Goal: Communication & Community: Answer question/provide support

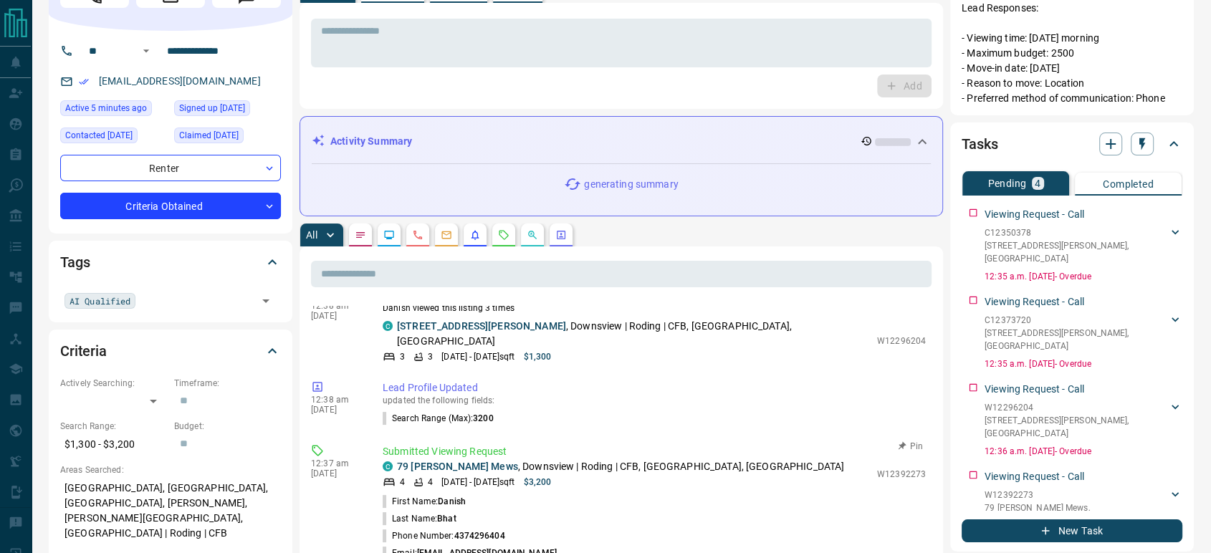
scroll to position [775, 0]
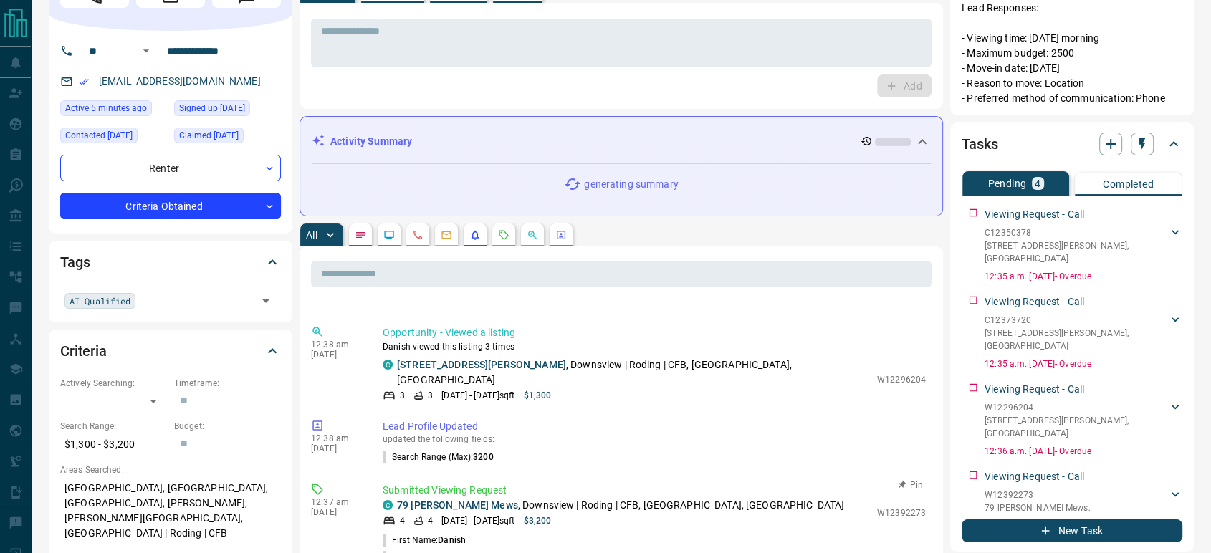
click at [906, 507] on p "W12392273" at bounding box center [901, 513] width 49 height 13
copy p "W12392273"
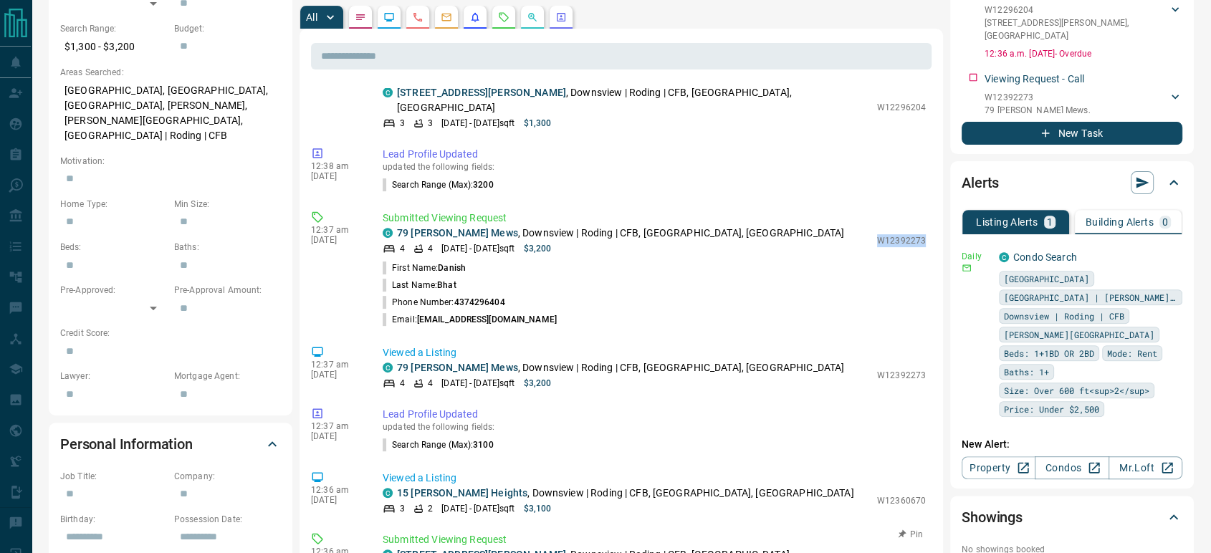
scroll to position [855, 0]
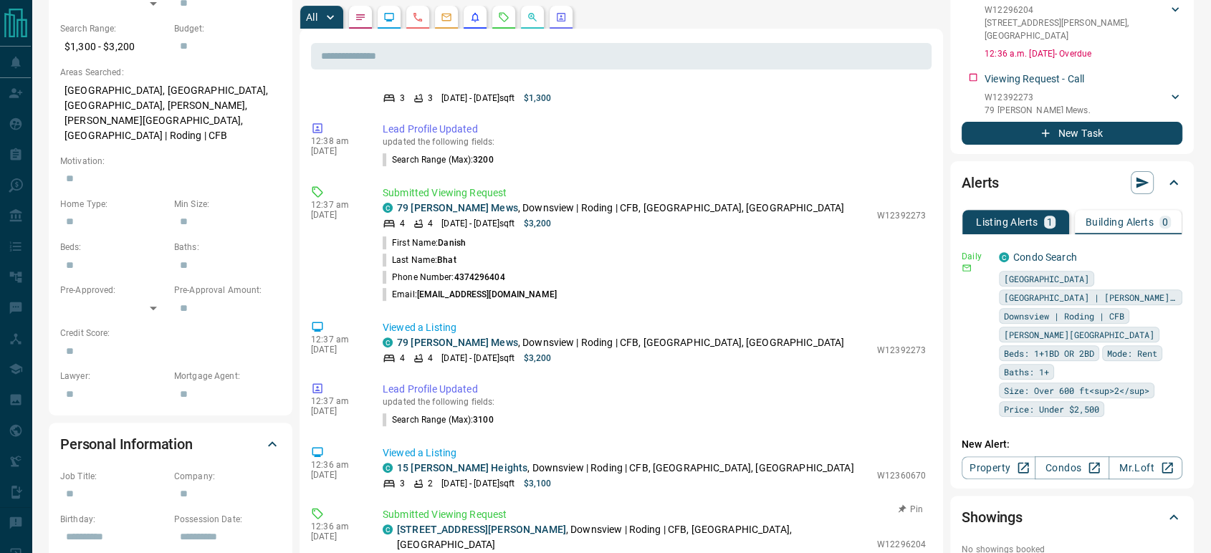
click at [881, 538] on p "W12296204" at bounding box center [901, 544] width 49 height 13
copy p "W12296204"
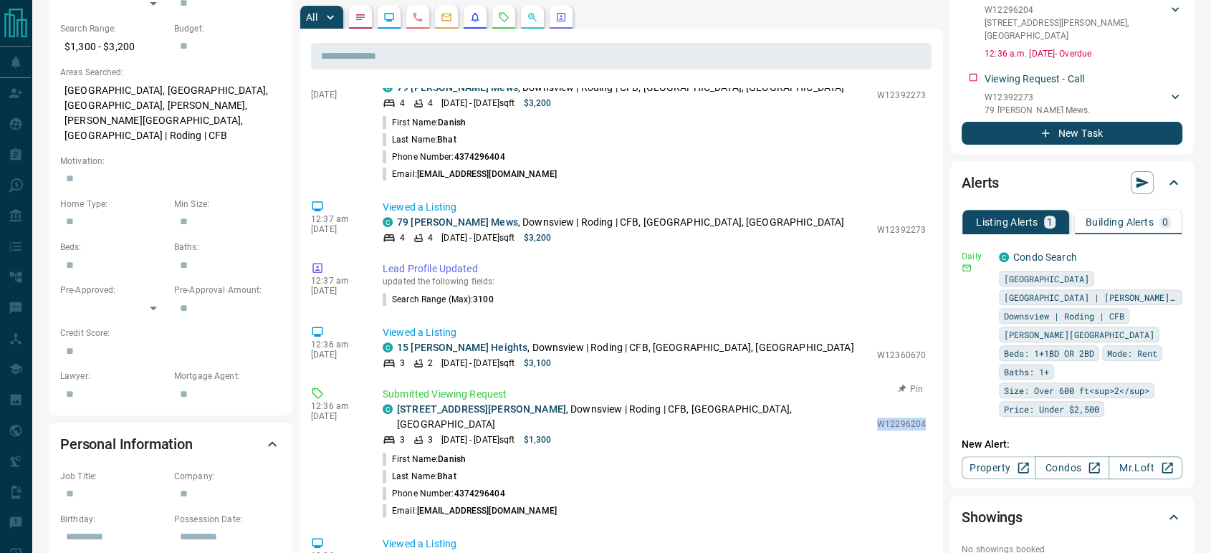
scroll to position [1015, 0]
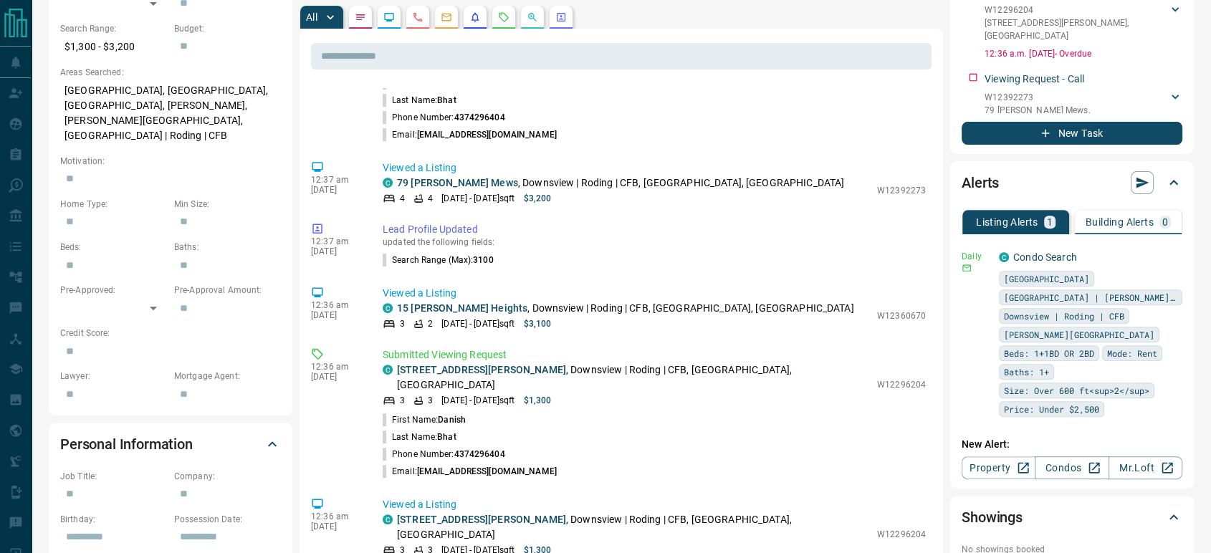
copy p "C12373720"
click at [877, 378] on p "W12296204" at bounding box center [901, 384] width 49 height 13
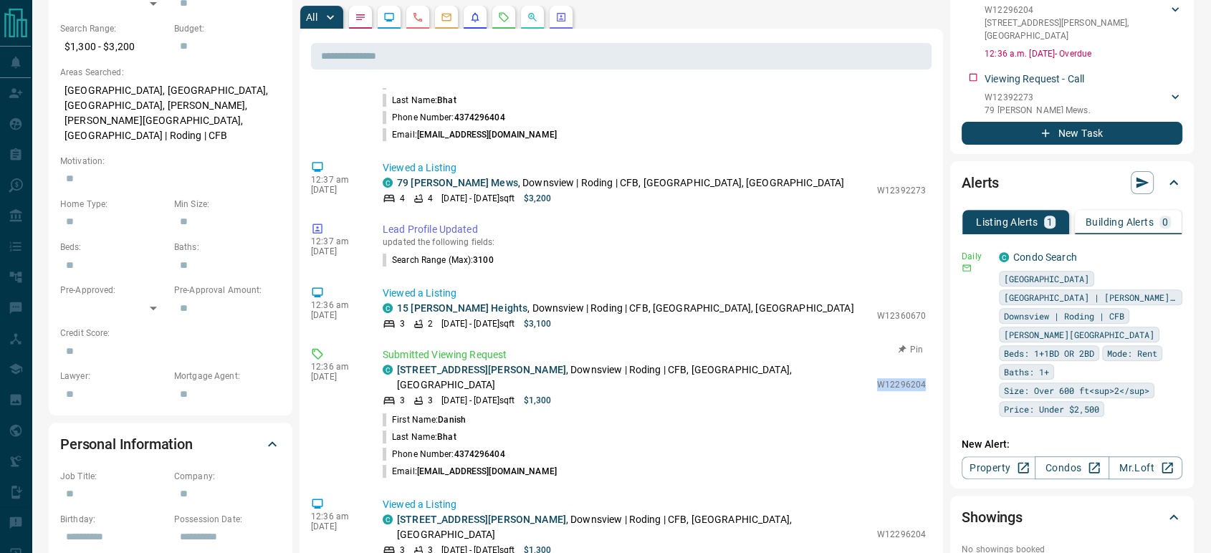
copy p "W12296204"
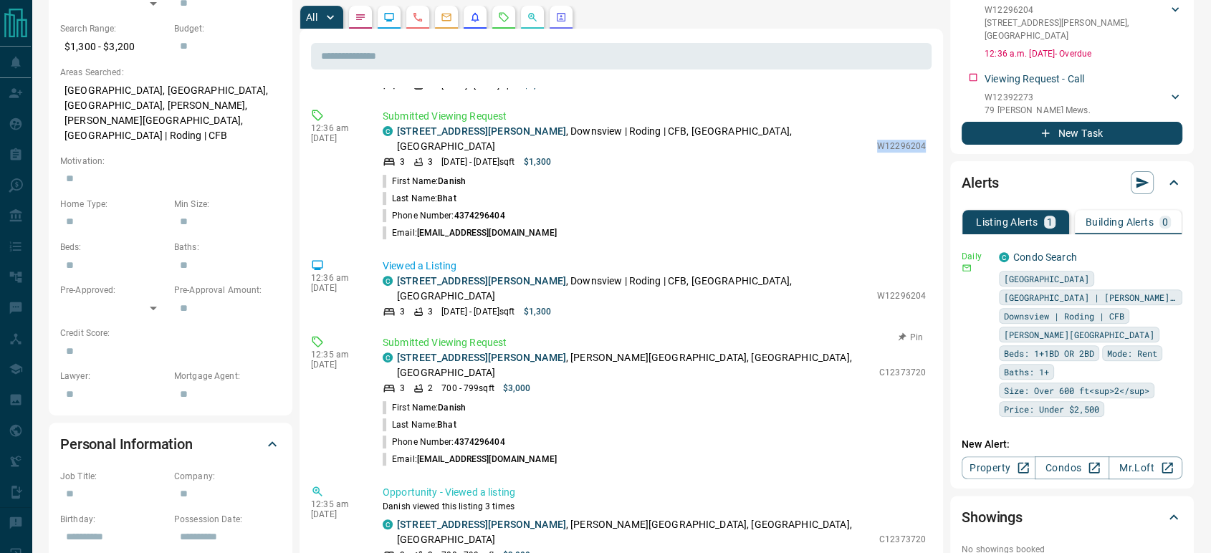
scroll to position [1333, 0]
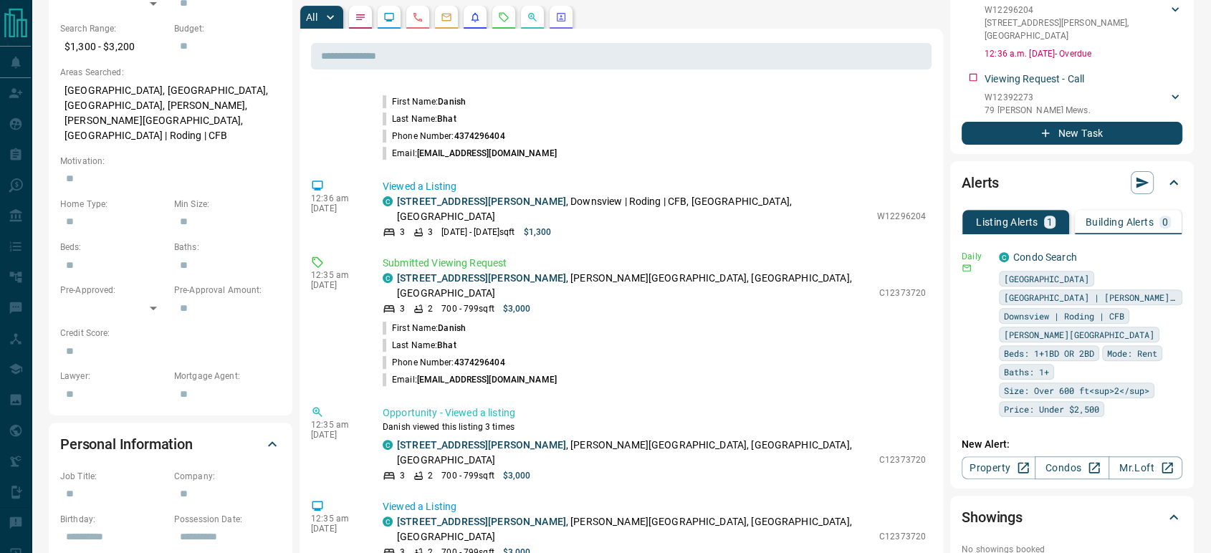
copy p "C12350378"
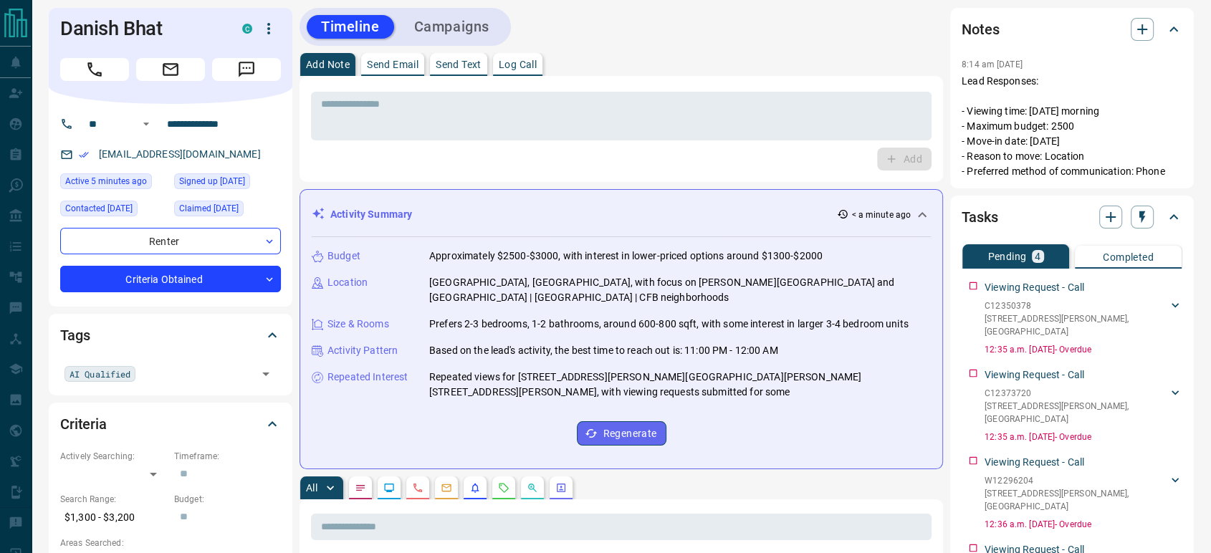
scroll to position [0, 0]
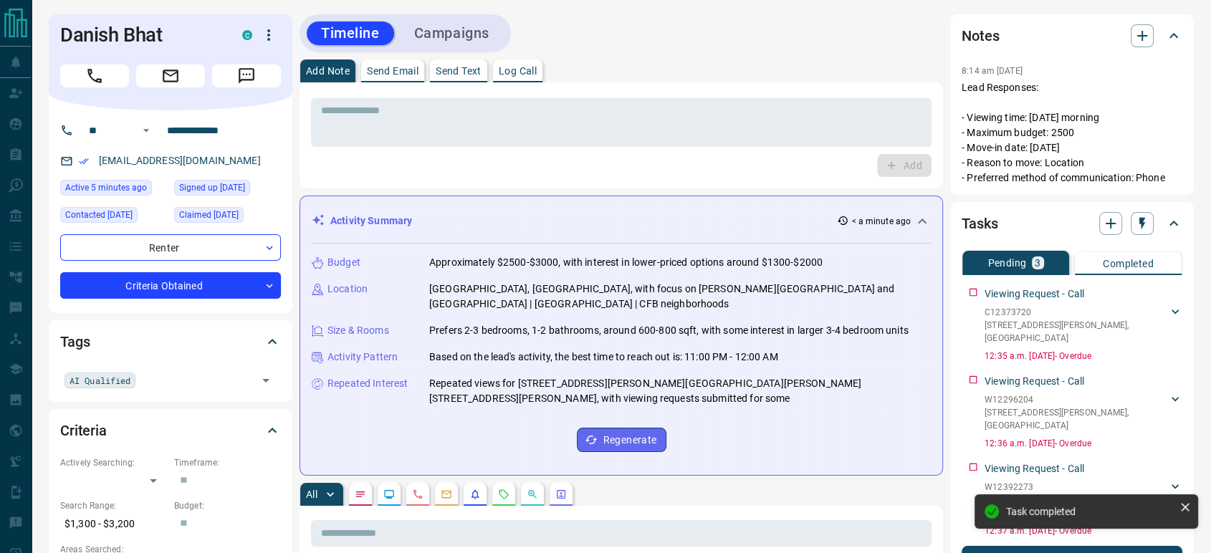
click at [972, 293] on div "Viewing Request - Call C12373720 [STREET_ADDRESS][GEOGRAPHIC_DATA][PERSON_NAME]…" at bounding box center [1072, 322] width 221 height 82
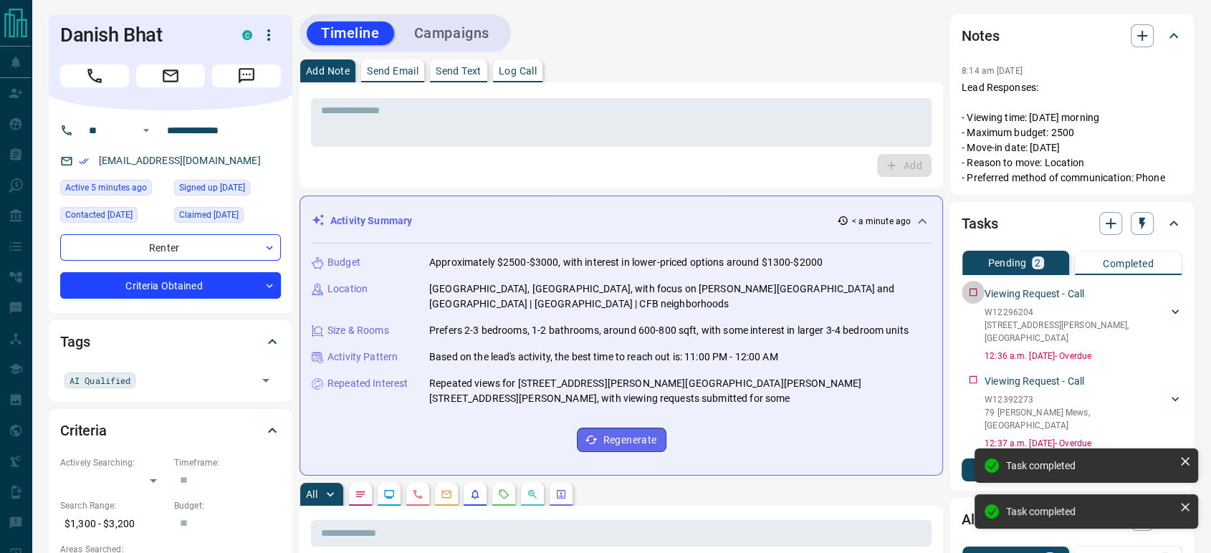
click at [972, 293] on div "Viewing Request - Call W12296204 [STREET_ADDRESS][GEOGRAPHIC_DATA][PERSON_NAME]…" at bounding box center [1072, 322] width 221 height 82
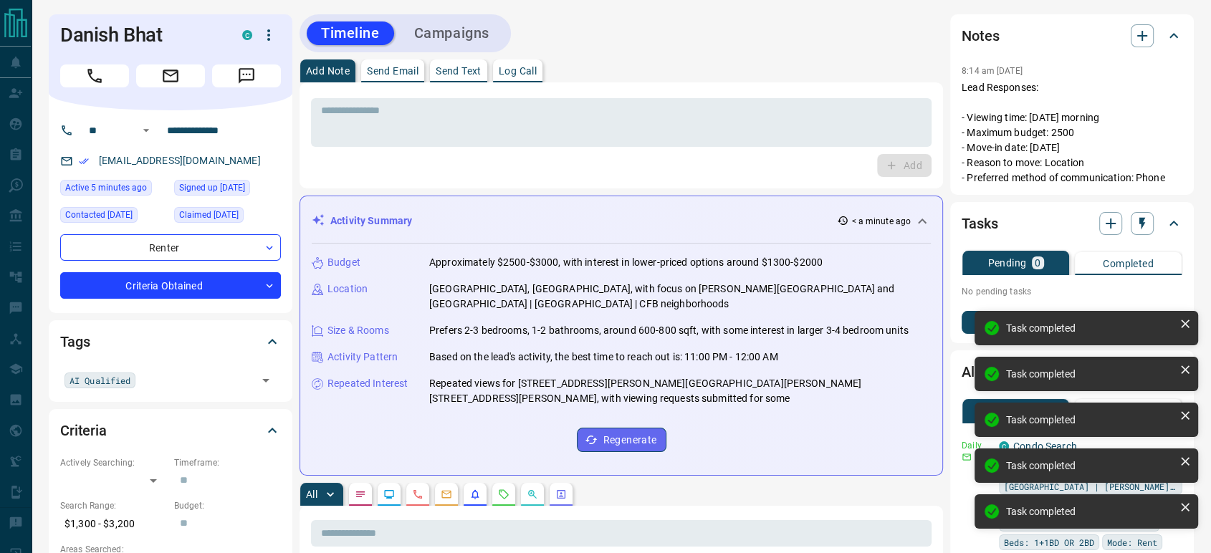
scroll to position [643, 0]
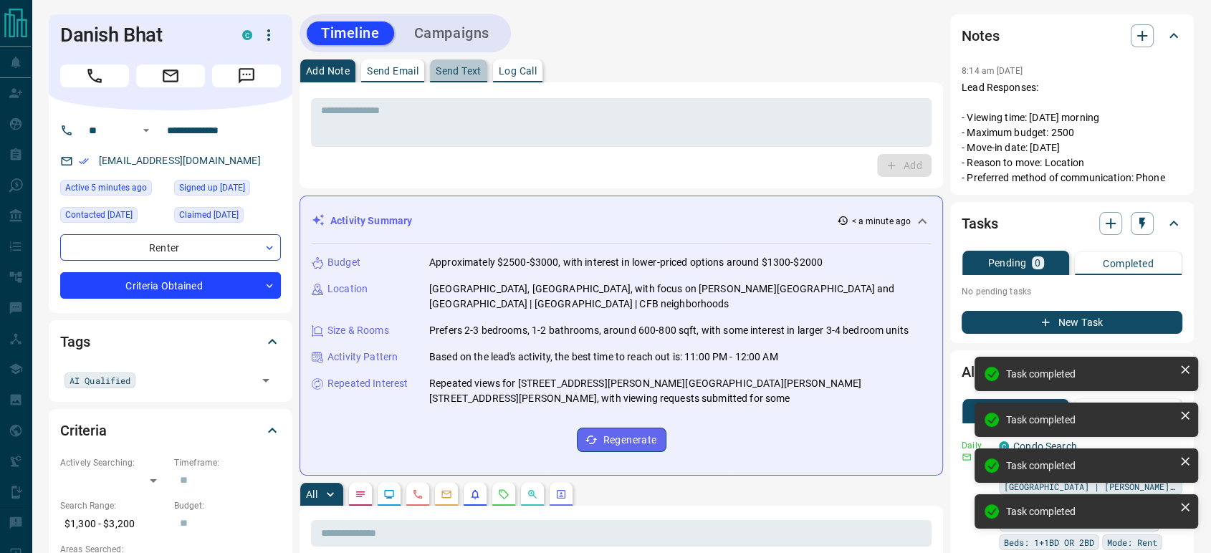
click at [462, 67] on p "Send Text" at bounding box center [459, 71] width 46 height 10
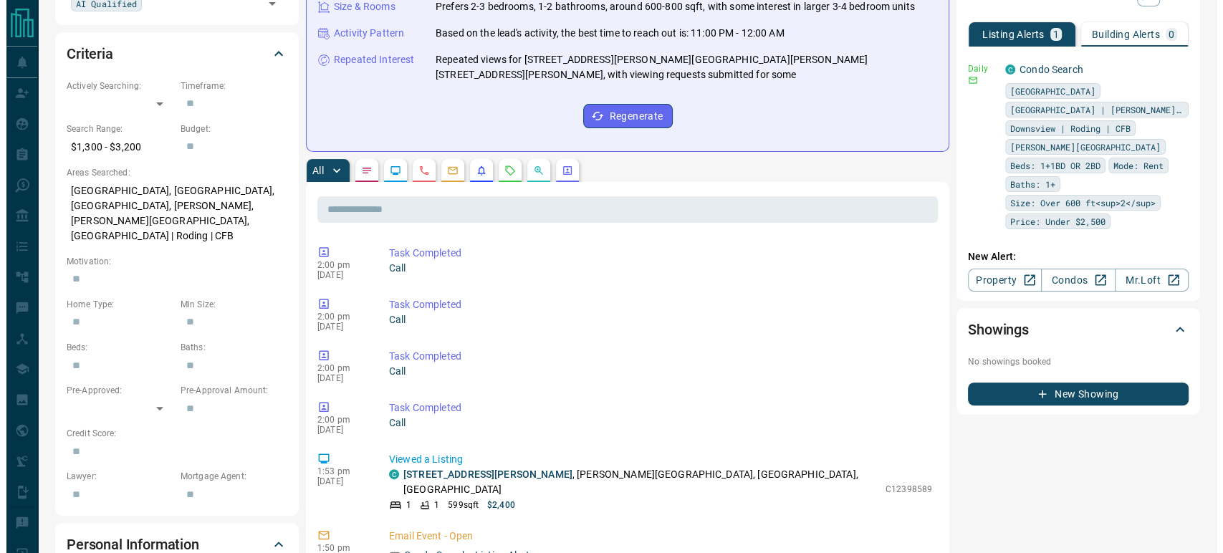
scroll to position [0, 0]
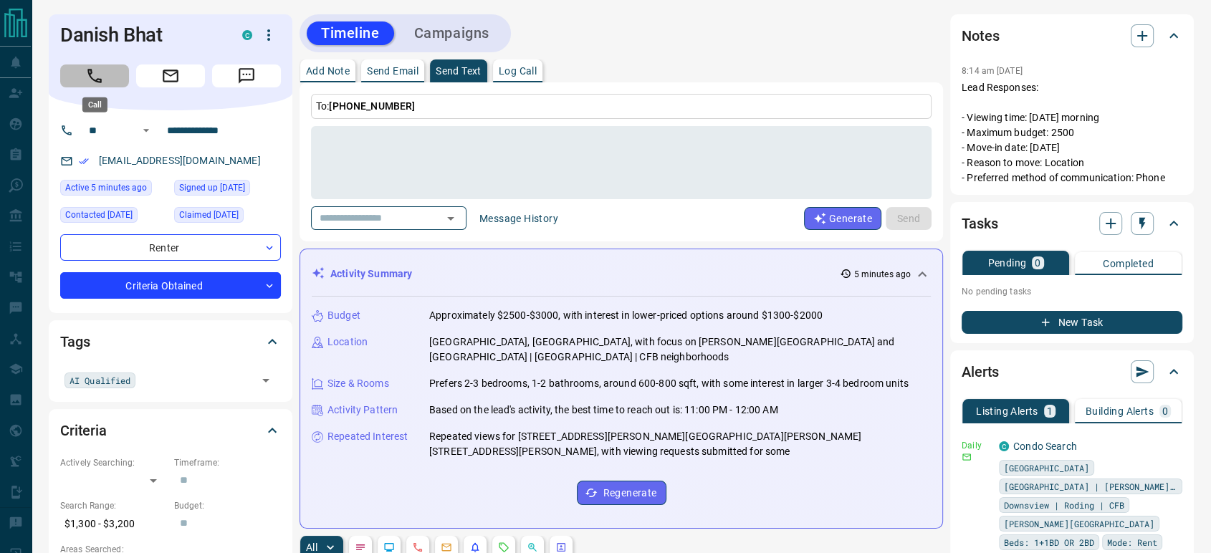
click at [95, 76] on icon "Call" at bounding box center [94, 76] width 19 height 19
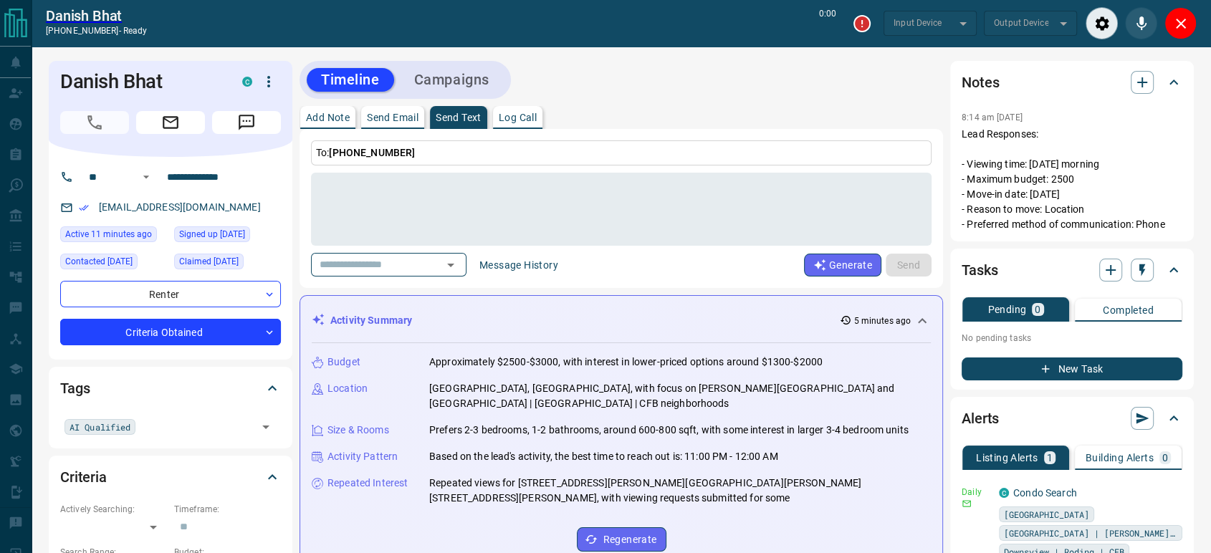
type input "*******"
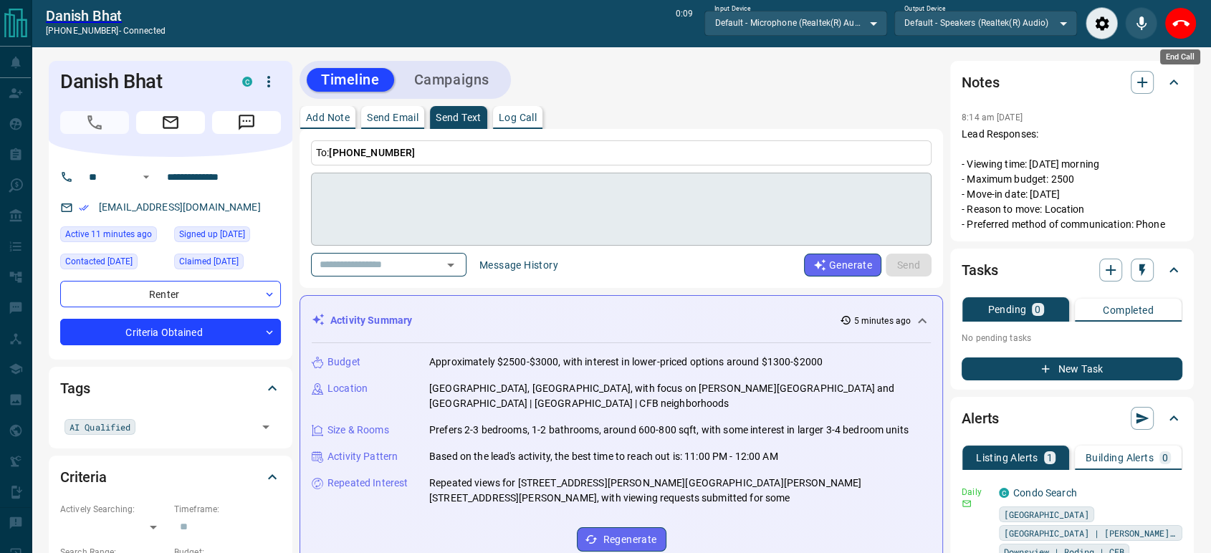
click at [1177, 14] on button "End Call" at bounding box center [1180, 23] width 32 height 32
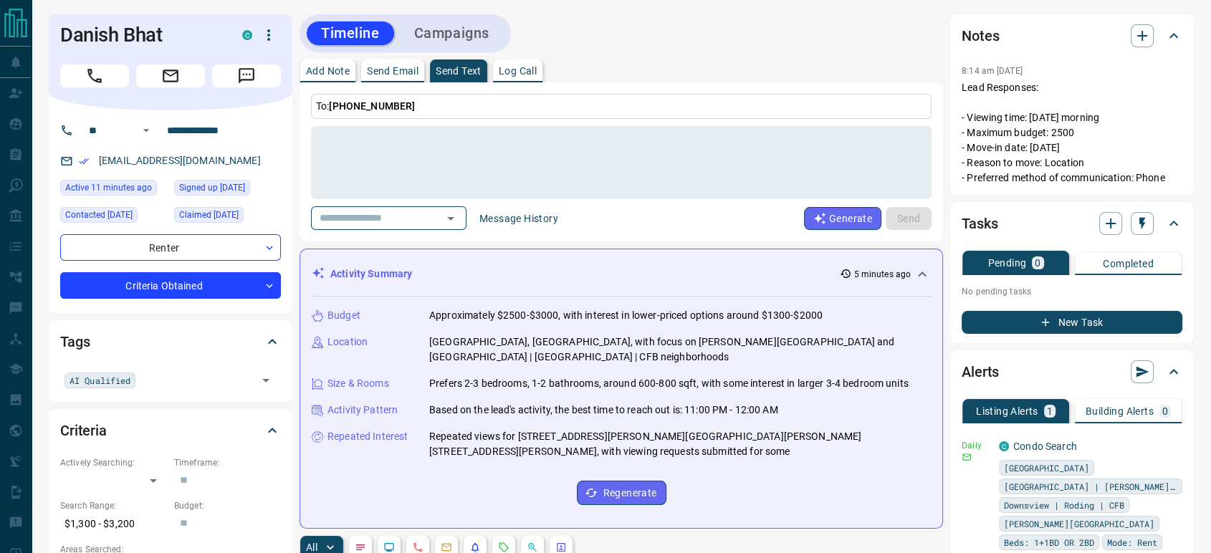
click at [379, 75] on p "Send Email" at bounding box center [393, 71] width 52 height 10
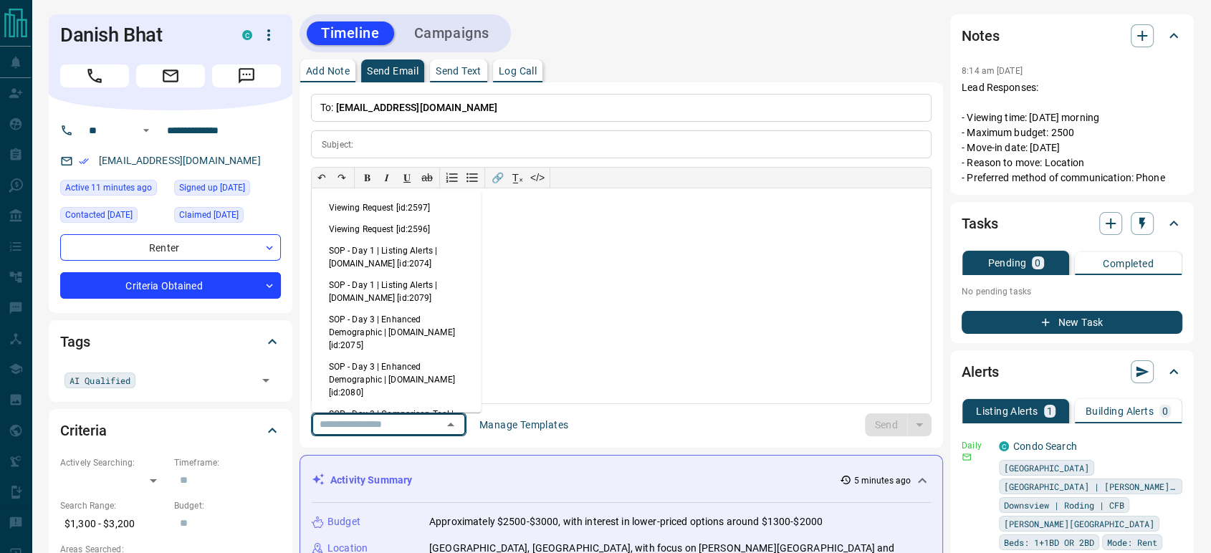
click at [358, 418] on input "text" at bounding box center [368, 425] width 109 height 18
click at [407, 205] on li "Viewing Request [id:2597]" at bounding box center [397, 207] width 170 height 21
type input "**********"
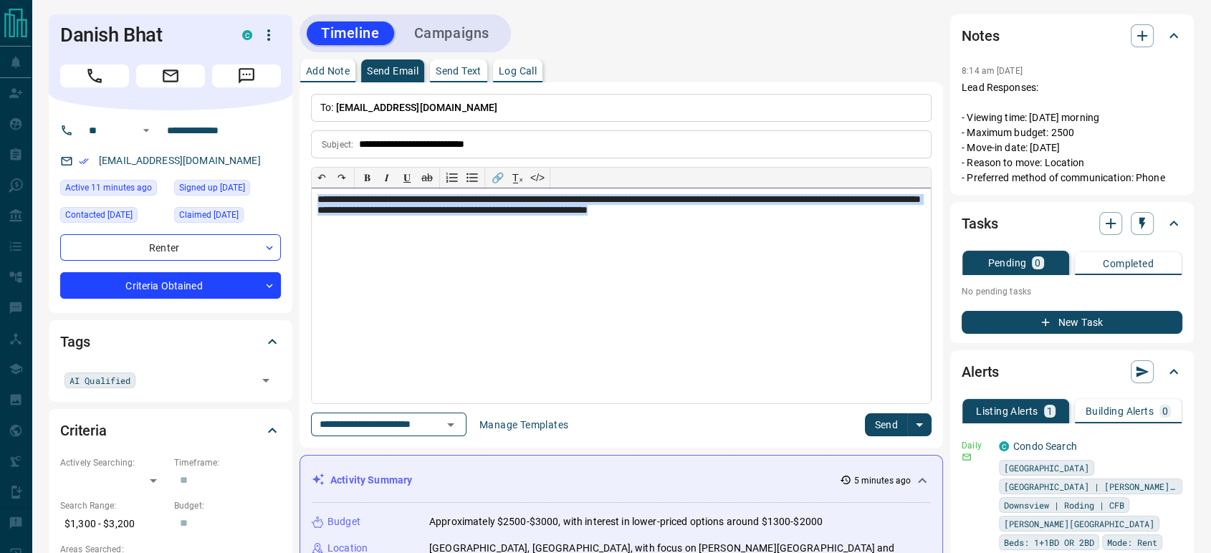
drag, startPoint x: 817, startPoint y: 214, endPoint x: 315, endPoint y: 201, distance: 501.7
click at [315, 201] on div "**********" at bounding box center [621, 295] width 619 height 215
copy div "**********"
click at [239, 79] on icon "Message" at bounding box center [247, 76] width 16 height 16
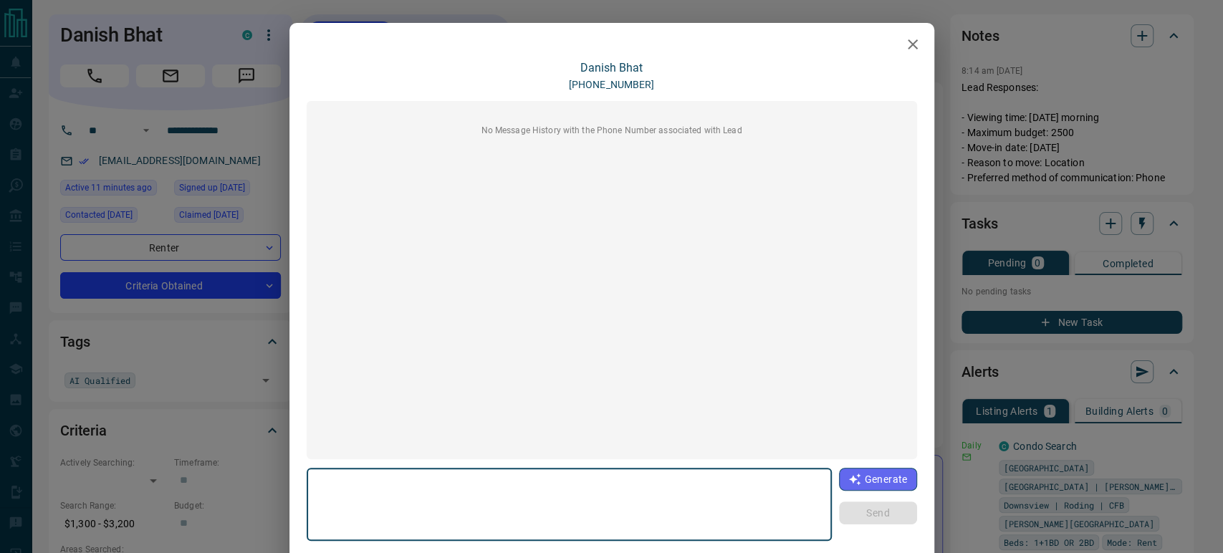
click at [343, 497] on textarea at bounding box center [570, 504] width 506 height 61
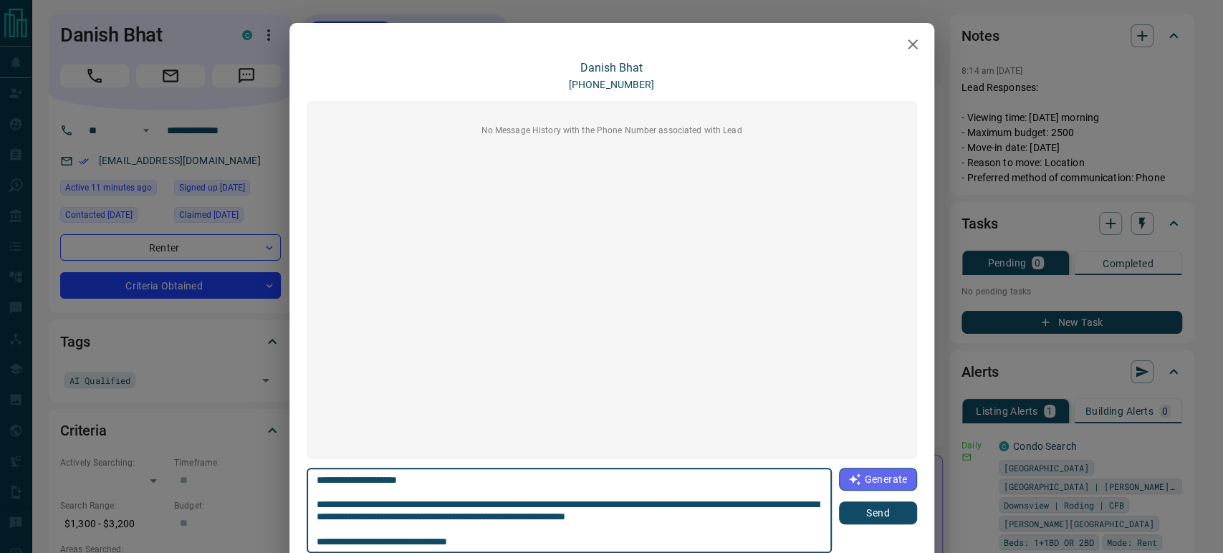
type textarea "**********"
click at [876, 514] on button "Send" at bounding box center [877, 513] width 77 height 23
